Goal: Information Seeking & Learning: Learn about a topic

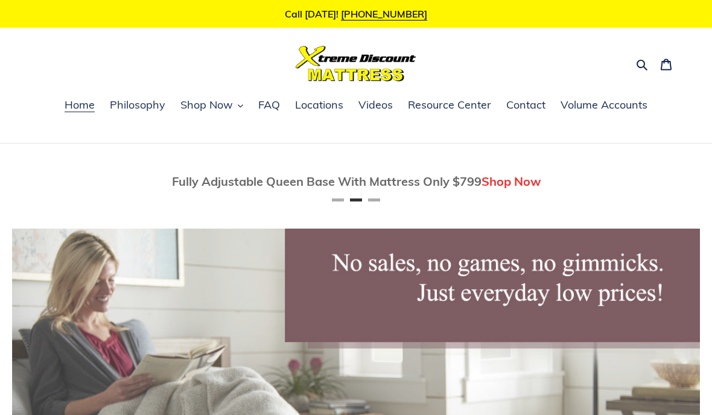
scroll to position [0, 688]
click at [636, 63] on icon "button" at bounding box center [642, 65] width 12 height 12
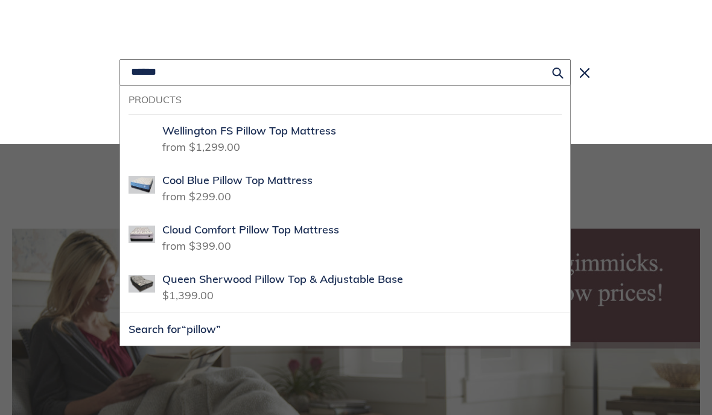
type input "******"
click at [345, 330] on button "Search for “pillow”" at bounding box center [345, 329] width 450 height 33
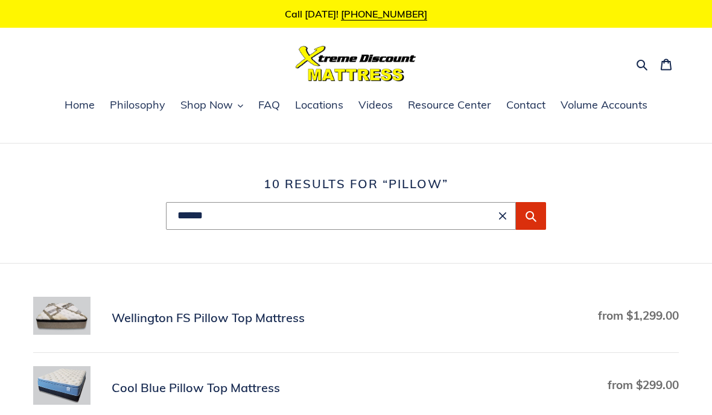
click at [229, 107] on span "Shop Now" at bounding box center [207, 105] width 53 height 14
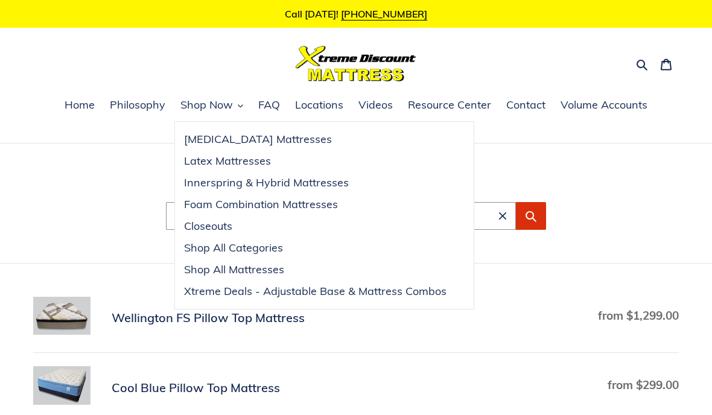
click at [229, 224] on span "Closeouts" at bounding box center [208, 226] width 48 height 14
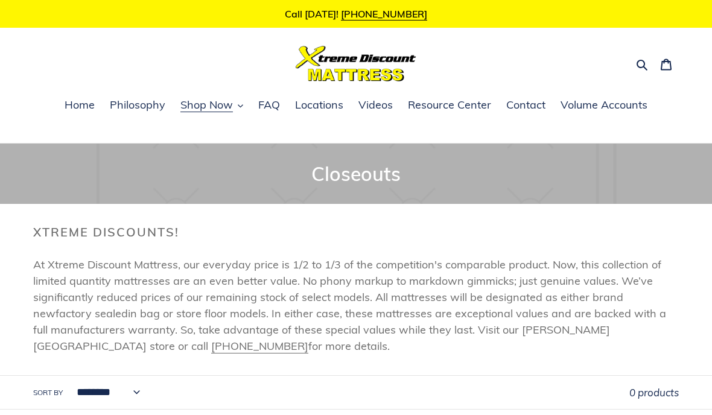
click at [146, 108] on span "Philosophy" at bounding box center [138, 105] width 56 height 14
